Goal: Information Seeking & Learning: Learn about a topic

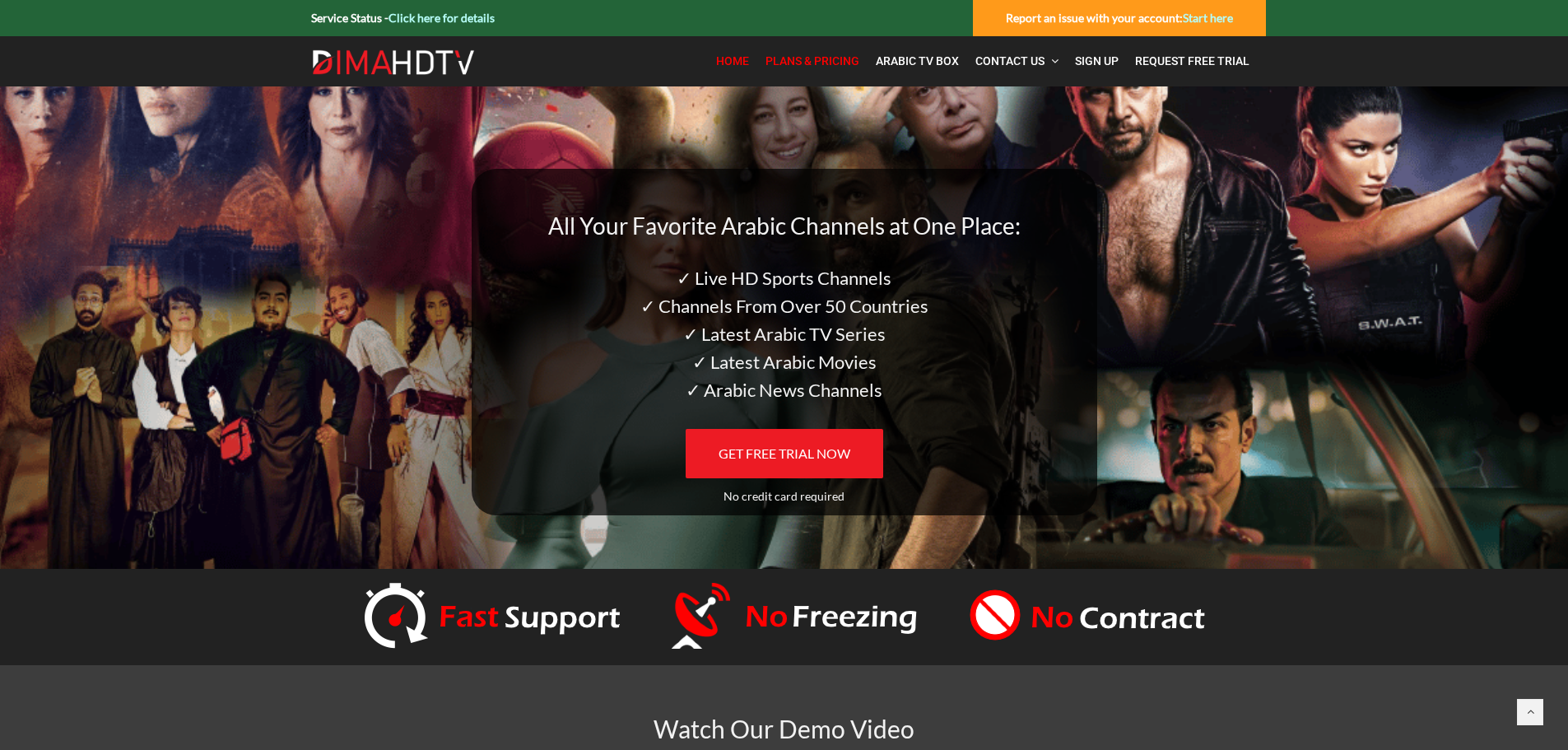
click at [811, 54] on span "Plans & Pricing" at bounding box center [812, 61] width 94 height 13
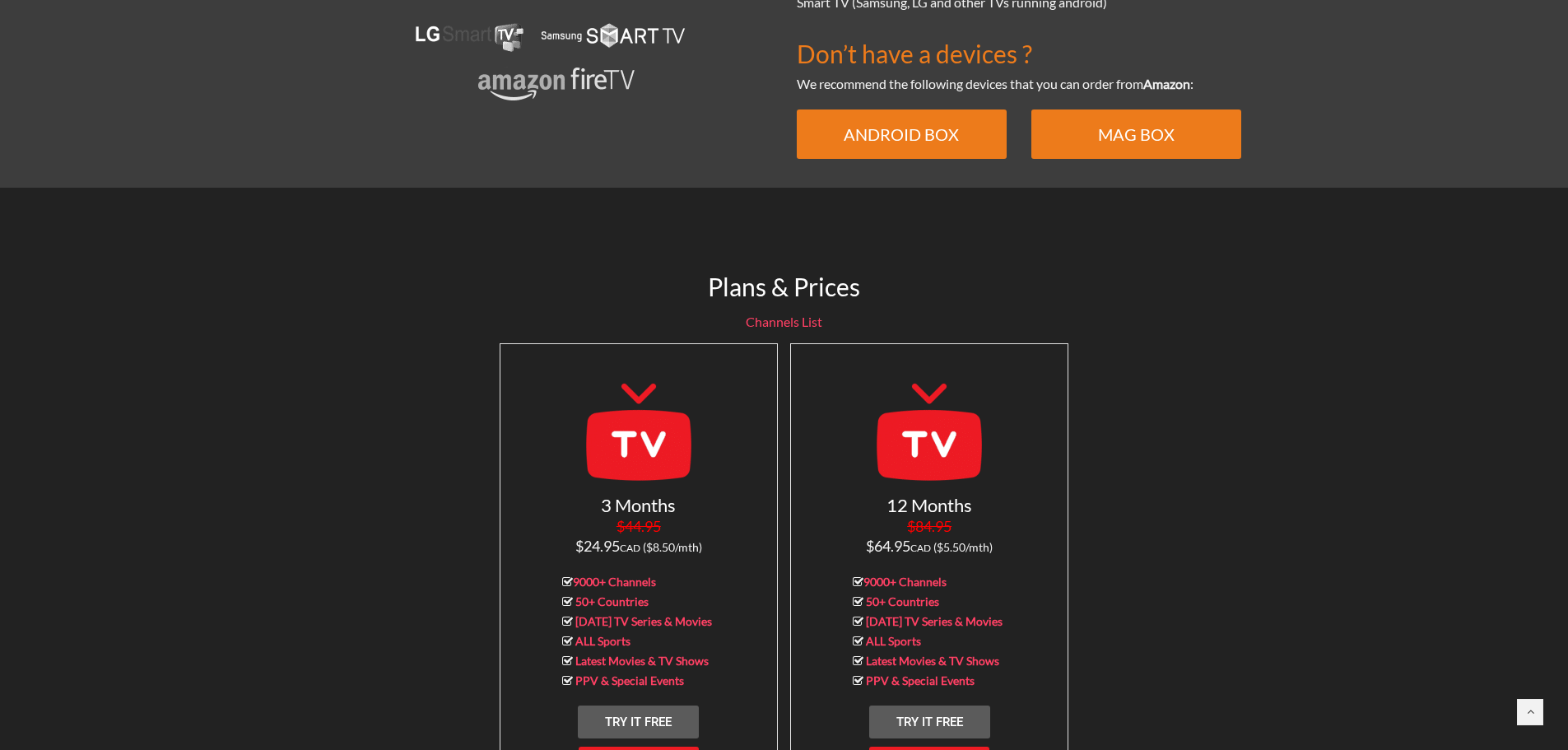
scroll to position [1372, 0]
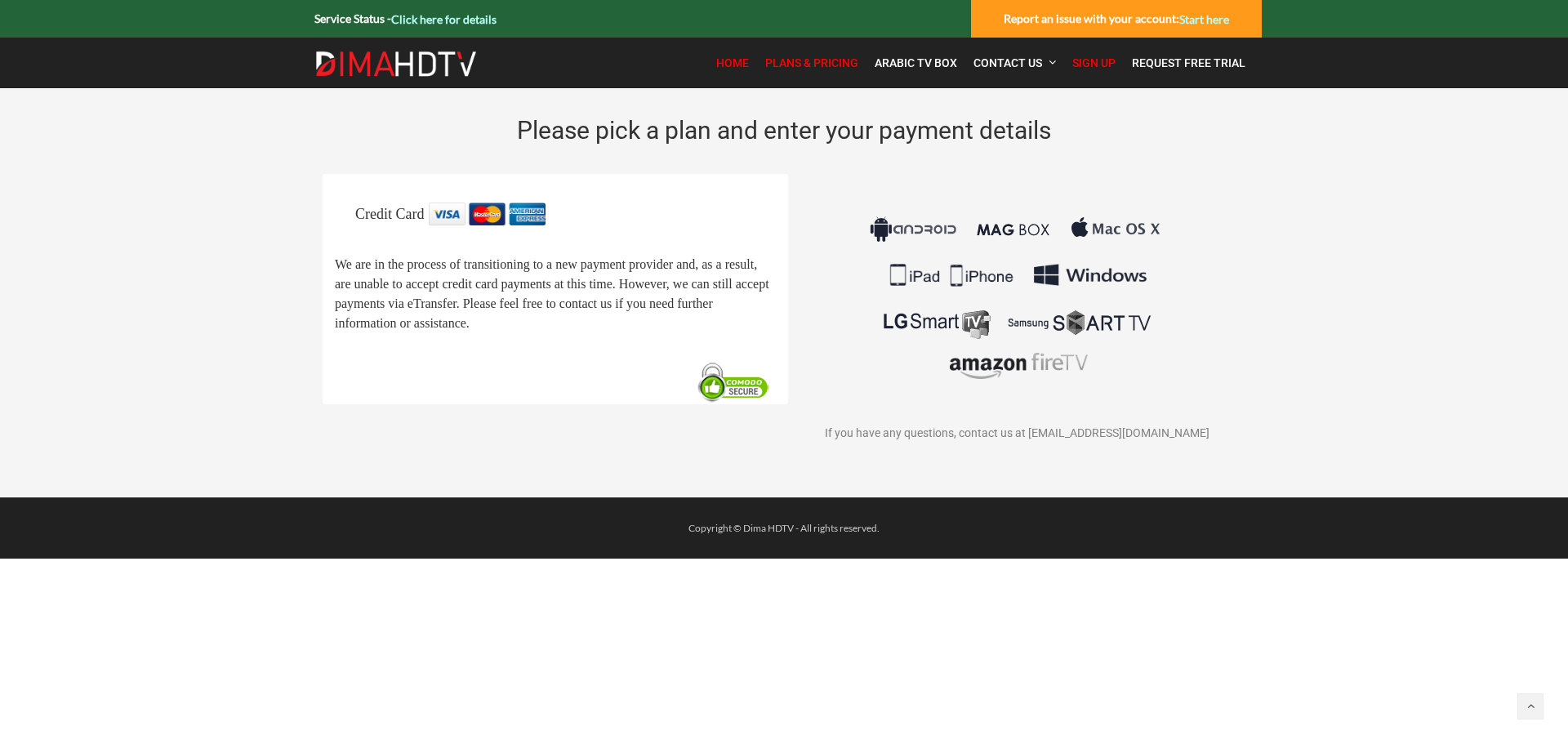
click at [738, 57] on span "Home" at bounding box center [732, 63] width 32 height 13
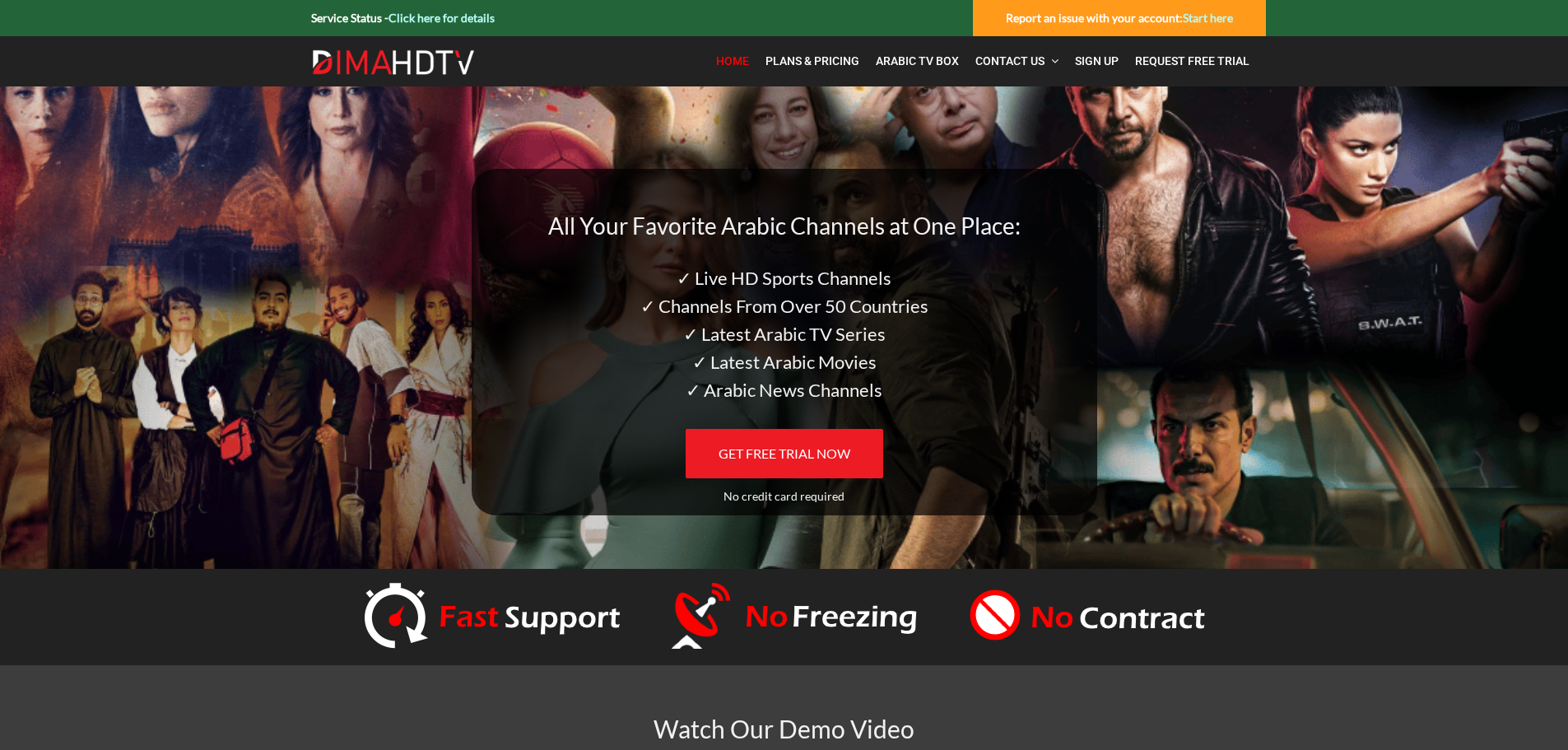
click at [356, 61] on img at bounding box center [393, 63] width 164 height 27
